Goal: Information Seeking & Learning: Learn about a topic

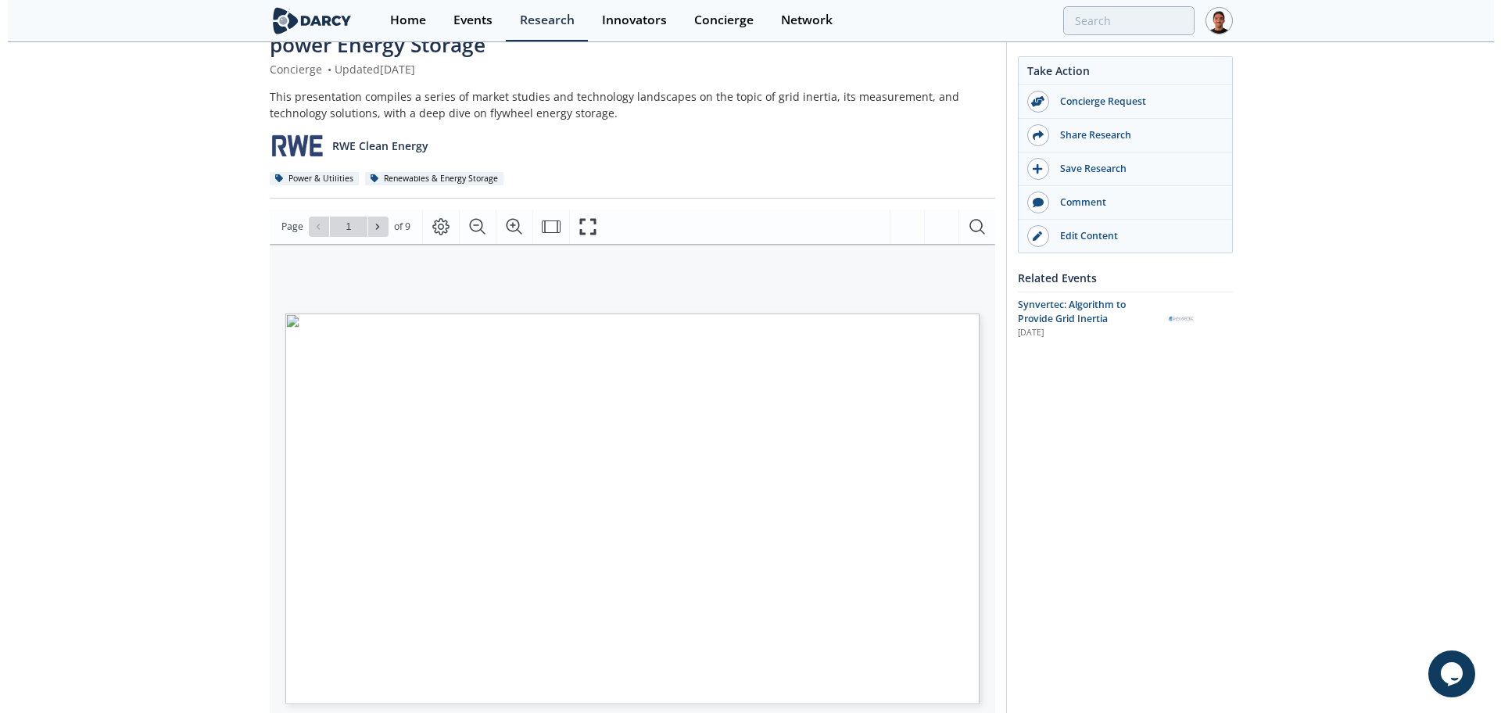
scroll to position [98, 0]
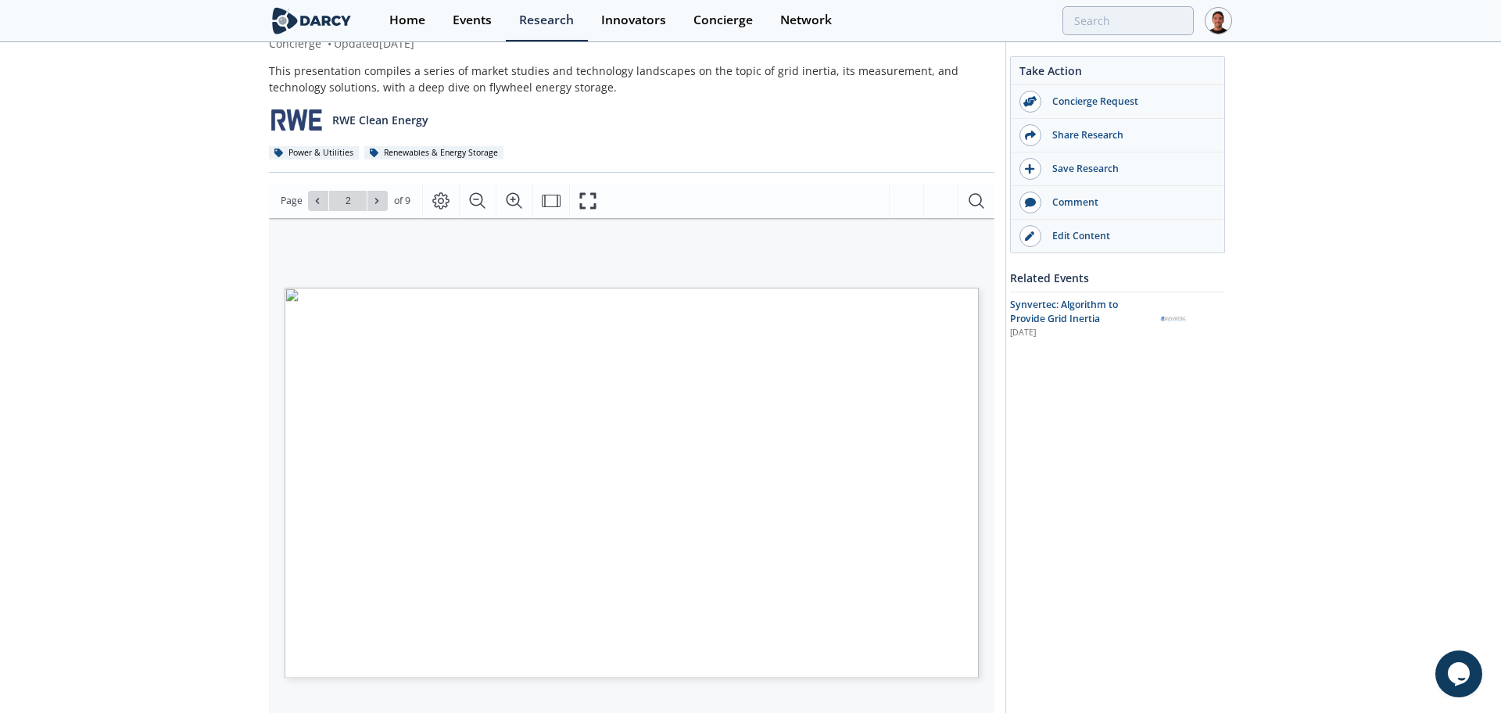
type input "3"
type input "4"
type input "9"
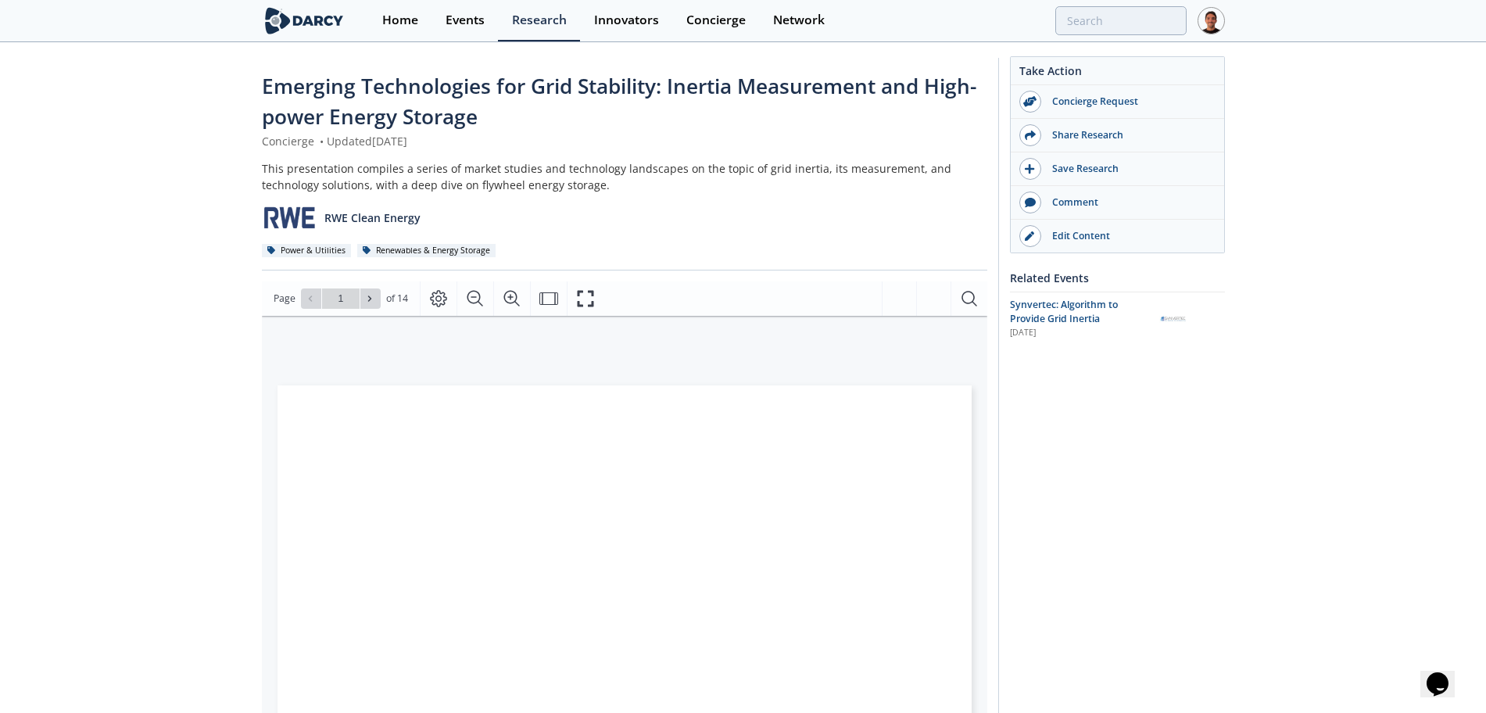
scroll to position [98, 0]
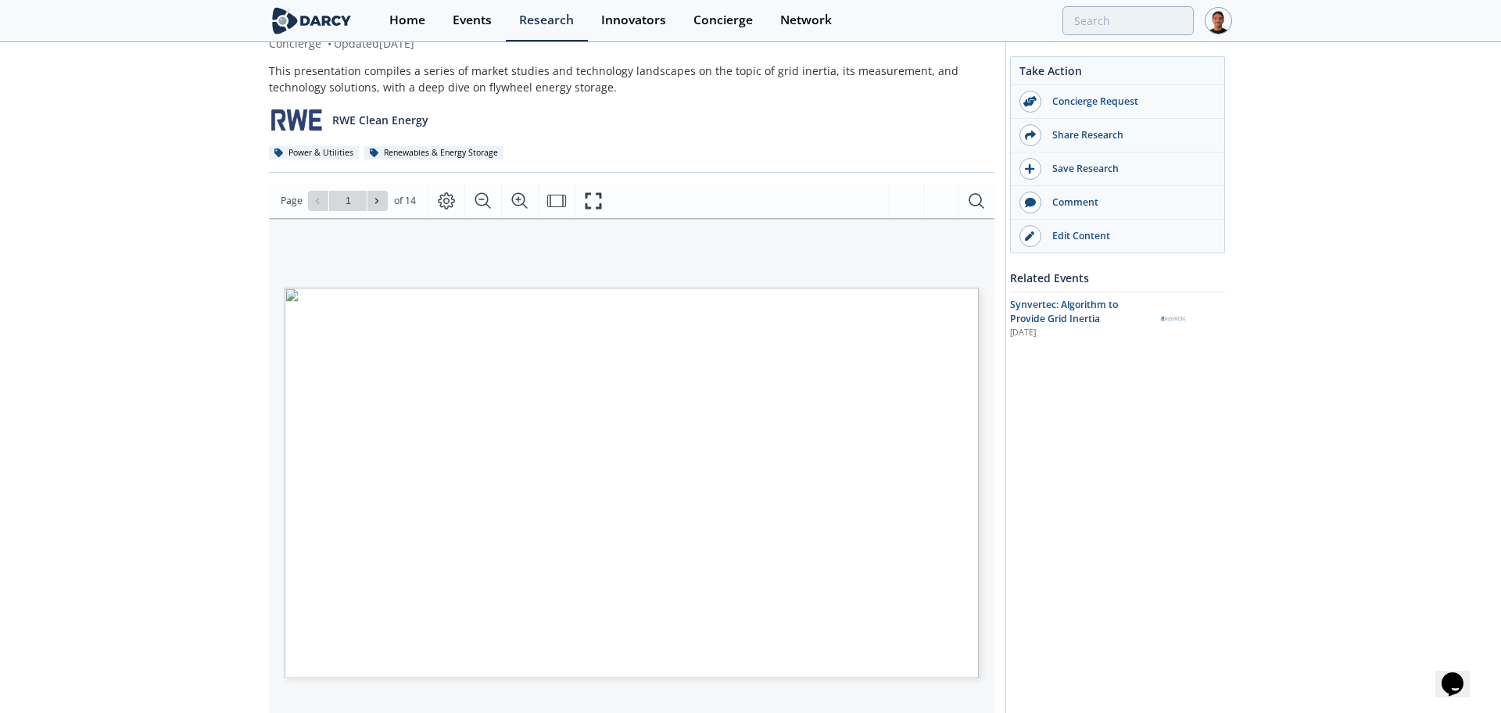
type input "2"
type input "3"
type input "4"
type input "5"
type input "6"
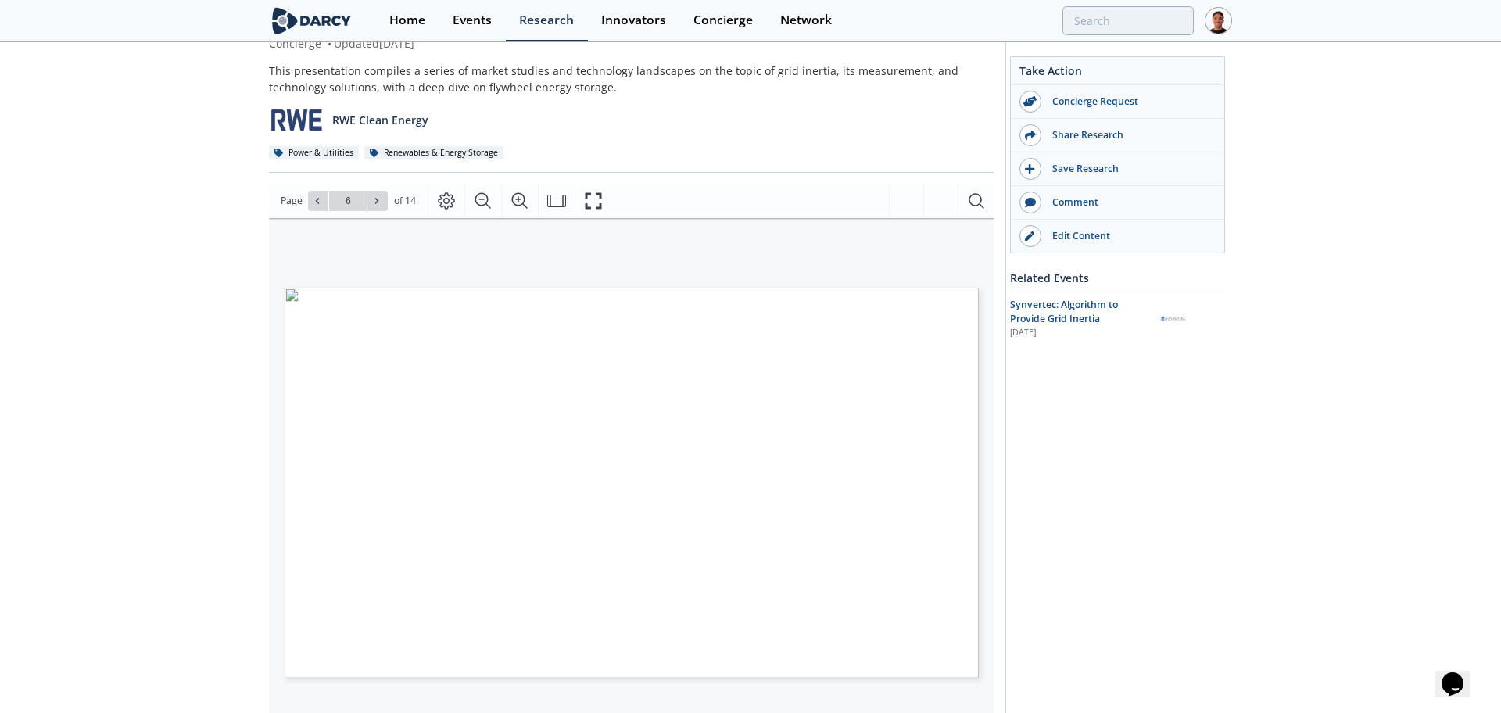
type input "7"
type input "8"
type input "9"
type input "14"
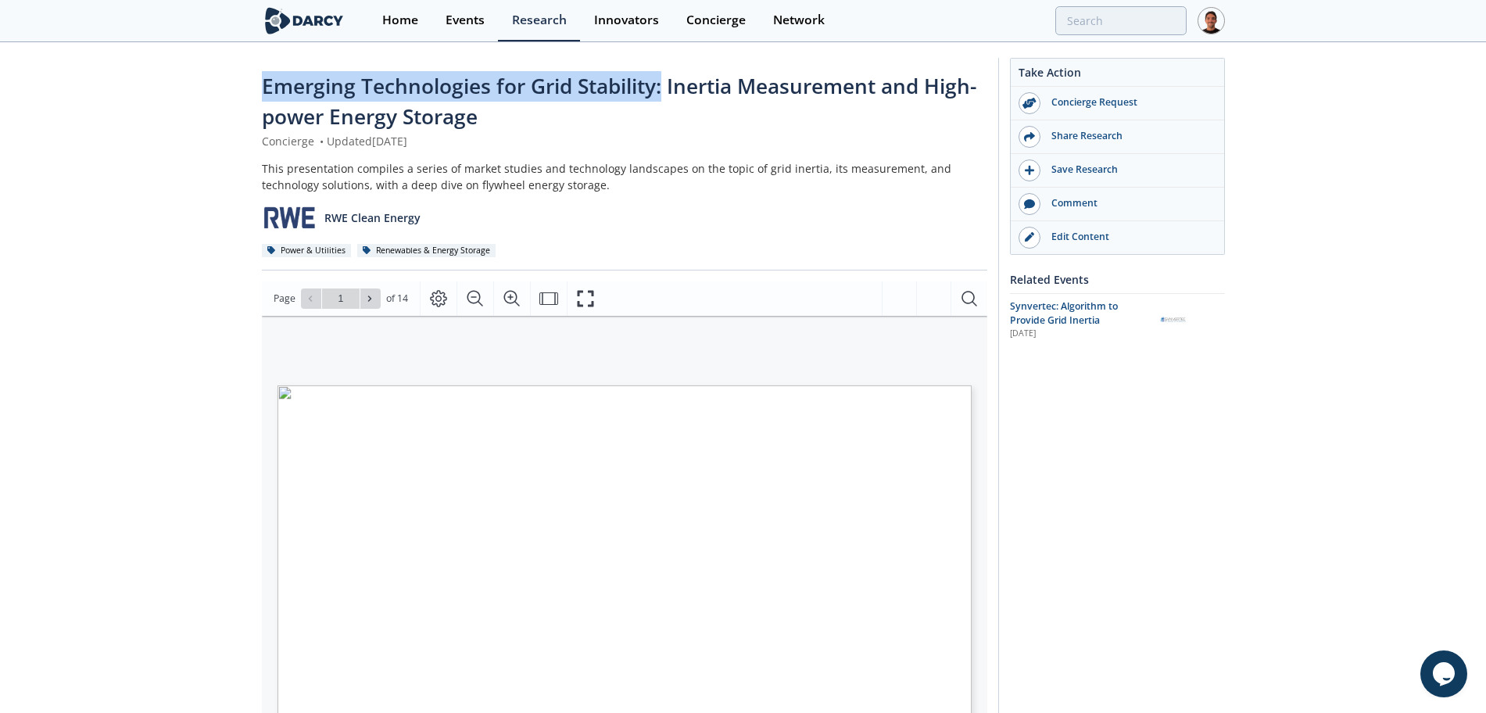
drag, startPoint x: 264, startPoint y: 80, endPoint x: 664, endPoint y: 87, distance: 399.4
click at [664, 87] on span "Emerging Technologies for Grid Stability: Inertia Measurement and High-power En…" at bounding box center [619, 101] width 714 height 59
copy span "Emerging Technologies for Grid Stability:"
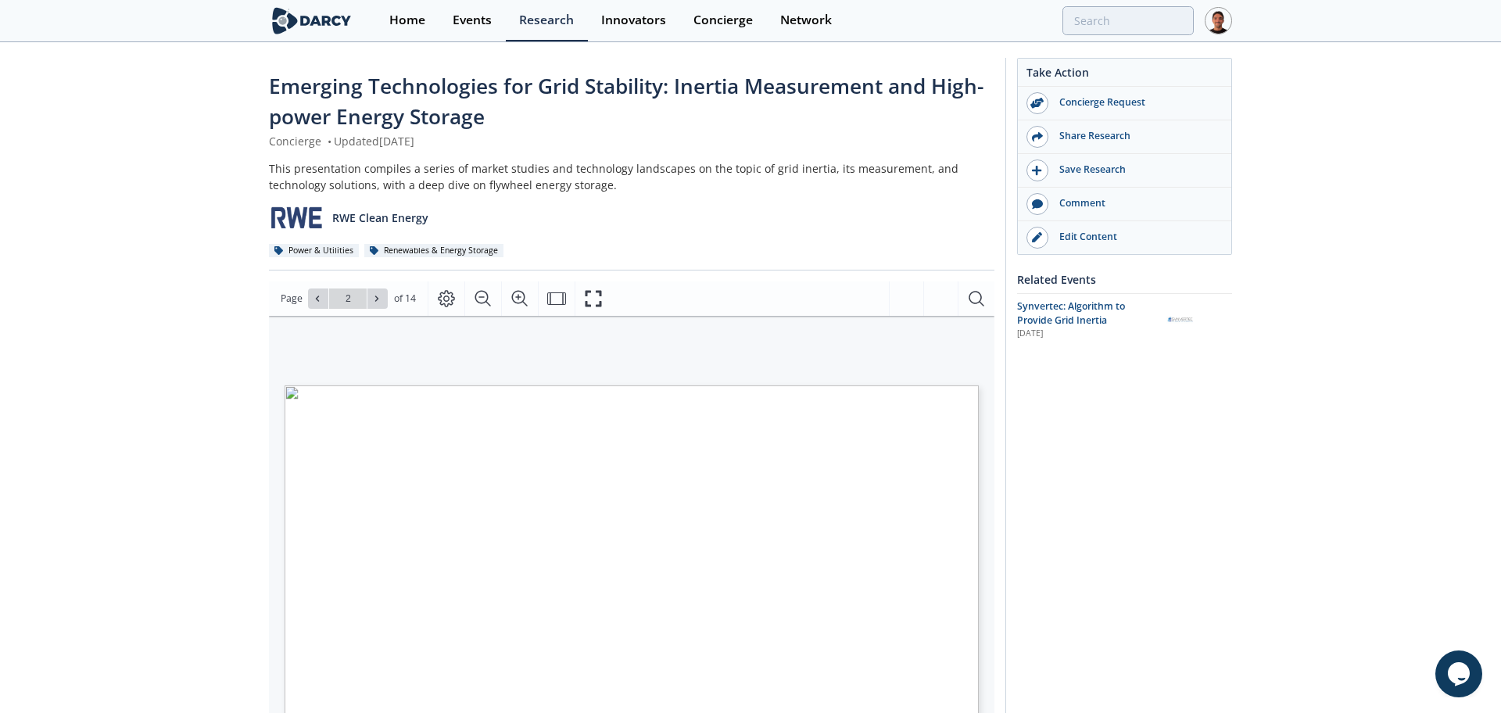
type input "3"
type input "1"
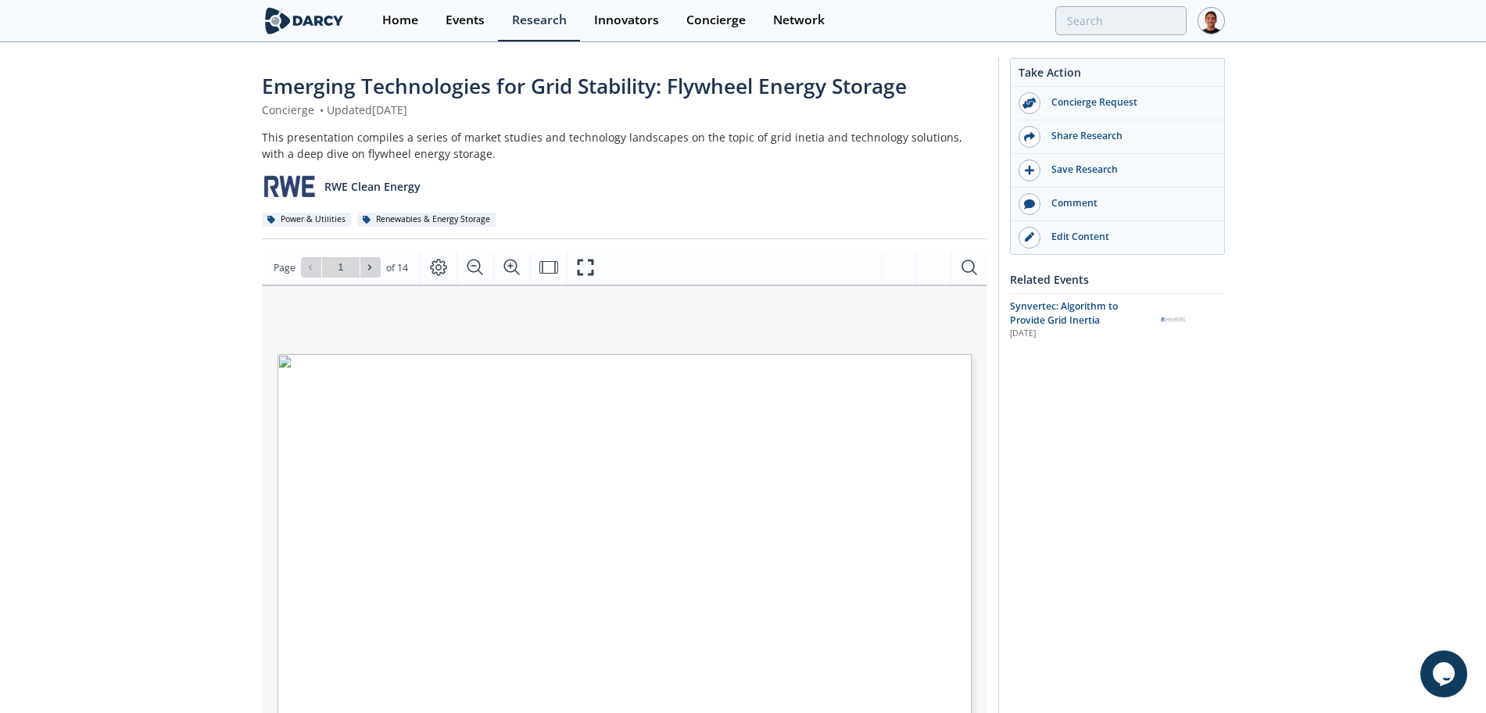
click at [622, 84] on span "Emerging Technologies for Grid Stability: Flywheel Energy Storage" at bounding box center [584, 86] width 645 height 28
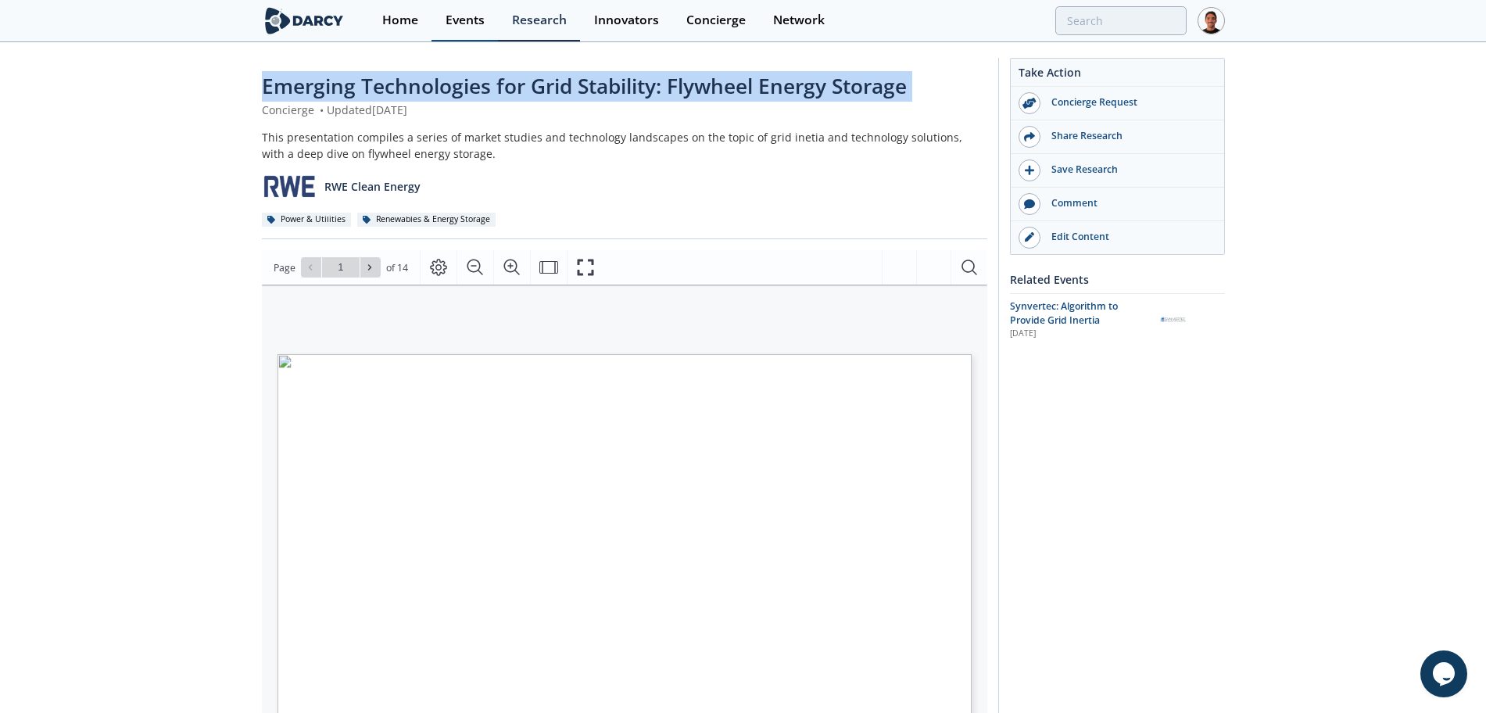
copy div "Emerging Technologies for Grid Stability: Flywheel Energy Storage"
